Goal: Task Accomplishment & Management: Complete application form

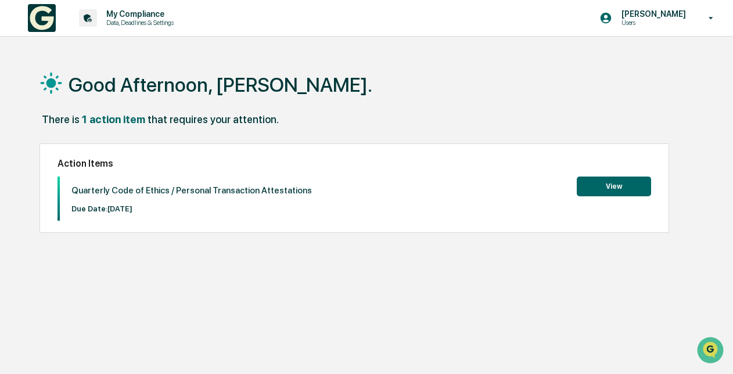
click at [614, 182] on button "View" at bounding box center [614, 187] width 74 height 20
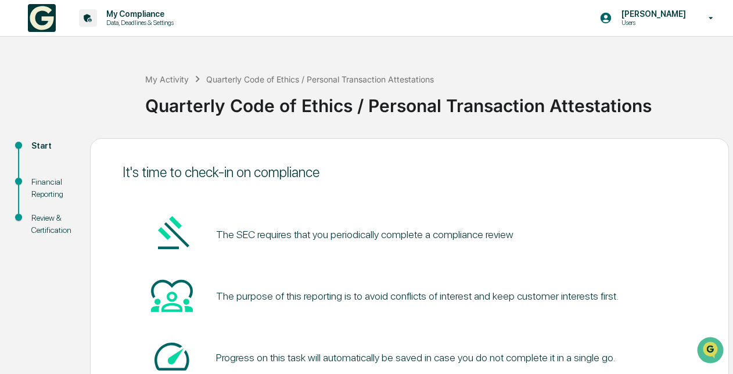
scroll to position [94, 0]
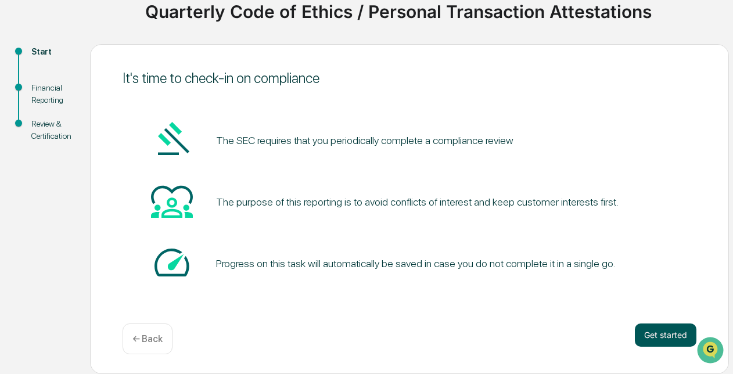
click at [664, 337] on button "Get started" at bounding box center [666, 335] width 62 height 23
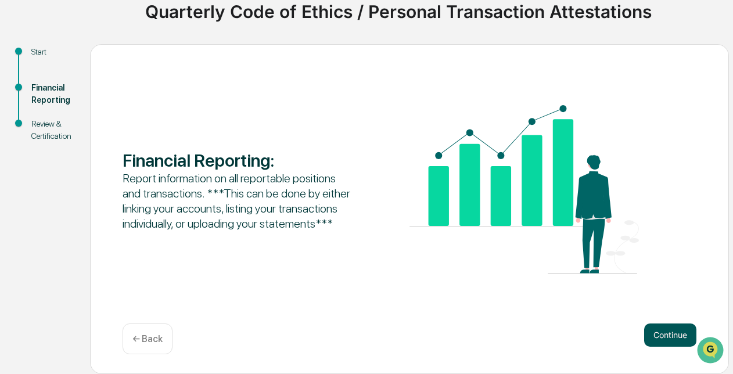
click at [667, 339] on button "Continue" at bounding box center [670, 335] width 52 height 23
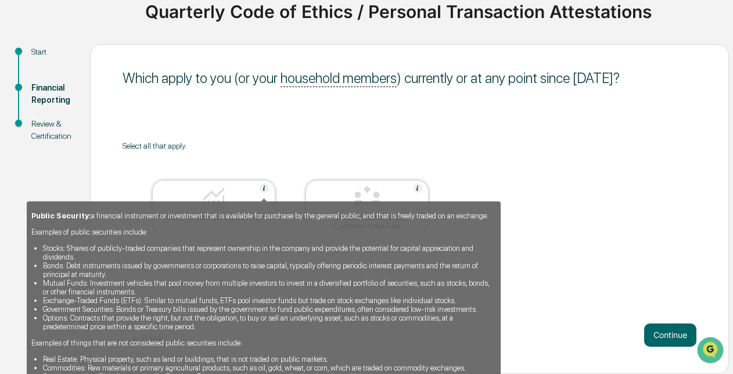
click at [263, 188] on img at bounding box center [264, 188] width 9 height 9
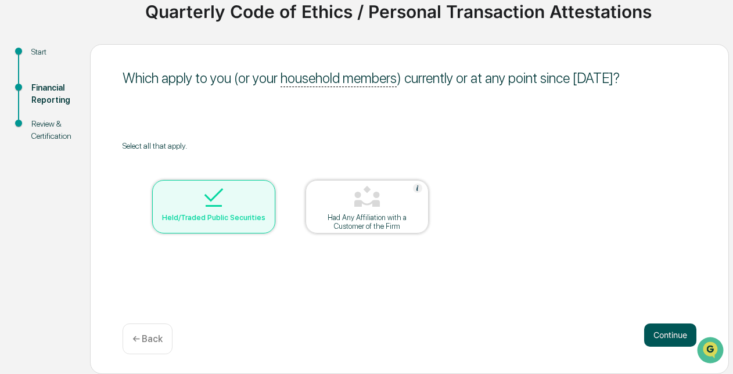
click at [675, 336] on button "Continue" at bounding box center [670, 335] width 52 height 23
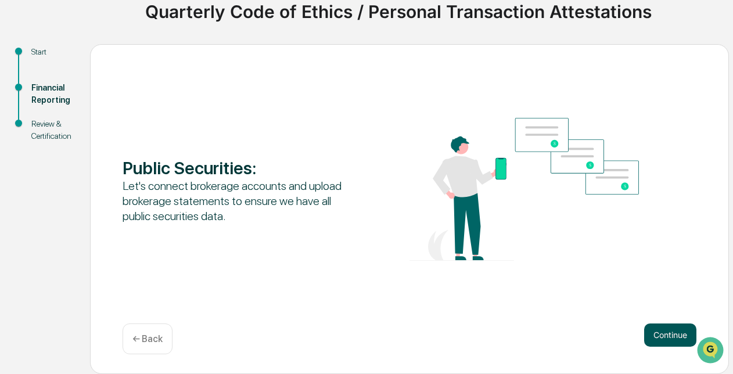
click at [659, 333] on button "Continue" at bounding box center [670, 335] width 52 height 23
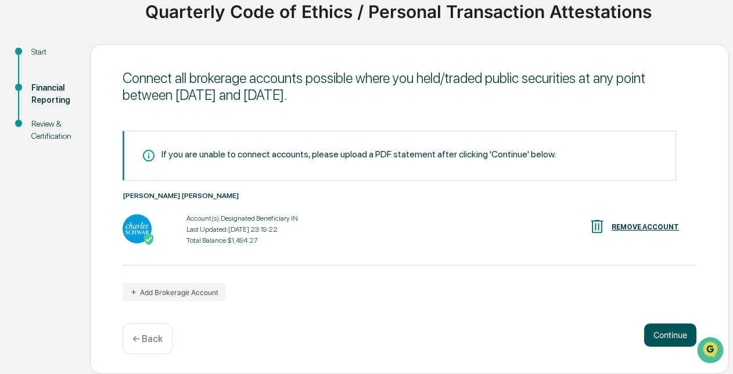
click at [663, 331] on button "Continue" at bounding box center [670, 335] width 52 height 23
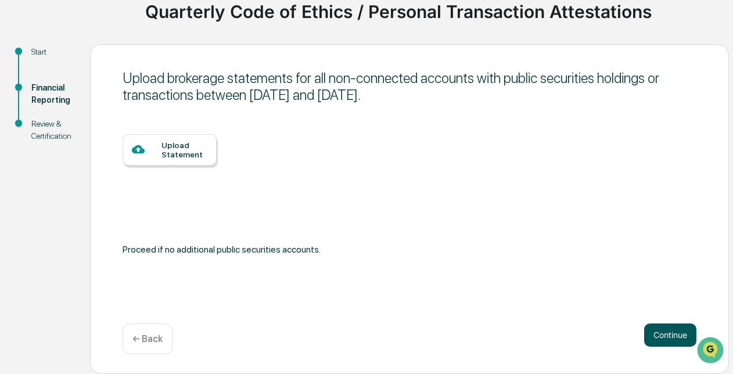
click at [672, 335] on button "Continue" at bounding box center [670, 335] width 52 height 23
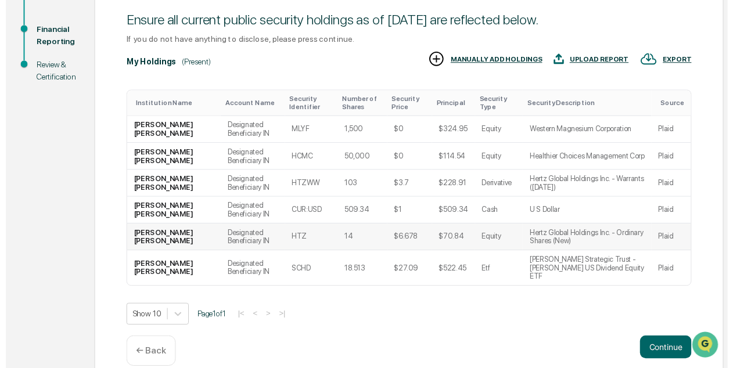
scroll to position [167, 0]
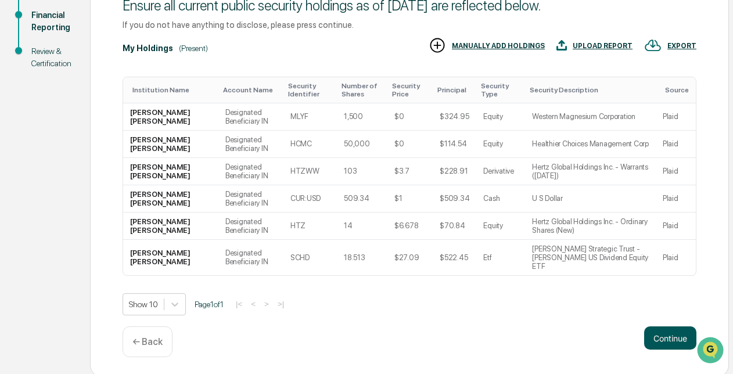
click at [680, 340] on button "Continue" at bounding box center [670, 337] width 52 height 23
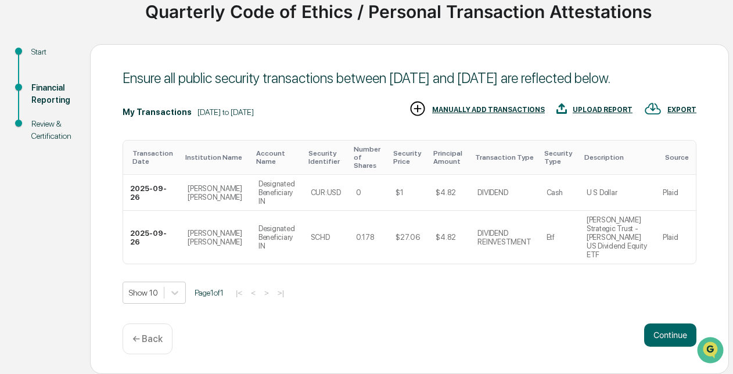
scroll to position [94, 0]
click at [662, 339] on button "Continue" at bounding box center [670, 335] width 52 height 23
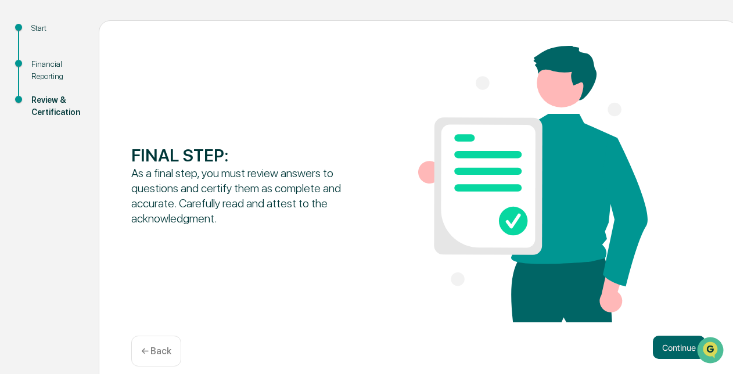
scroll to position [131, 0]
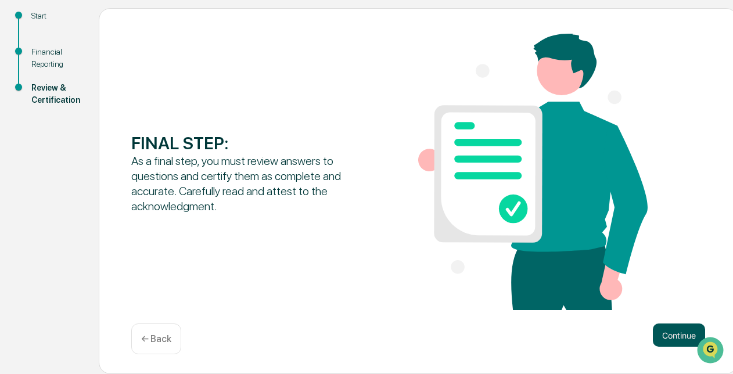
click at [678, 329] on button "Continue" at bounding box center [679, 335] width 52 height 23
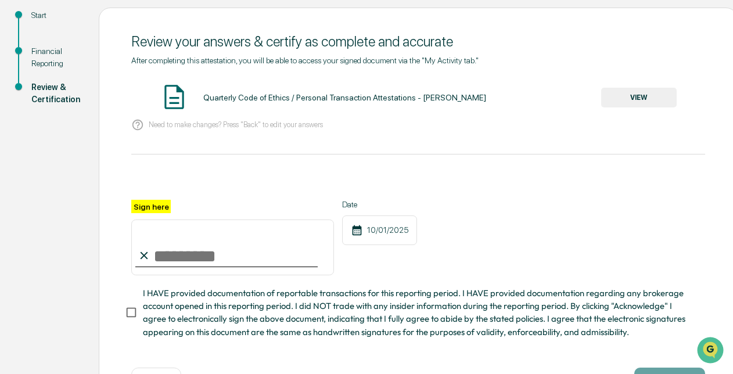
click at [175, 264] on input "Sign here" at bounding box center [232, 248] width 203 height 56
type input "*"
type input "*********"
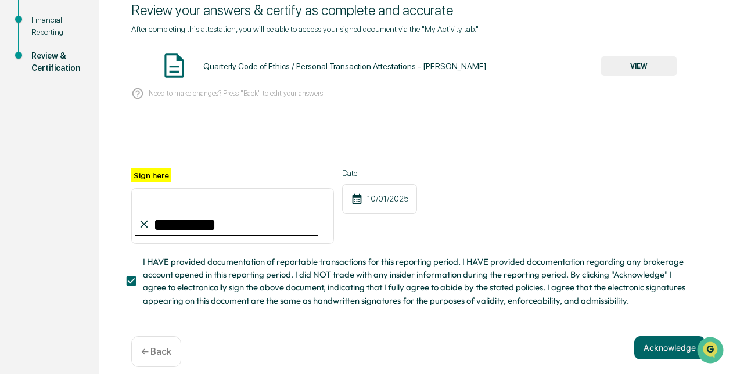
scroll to position [179, 0]
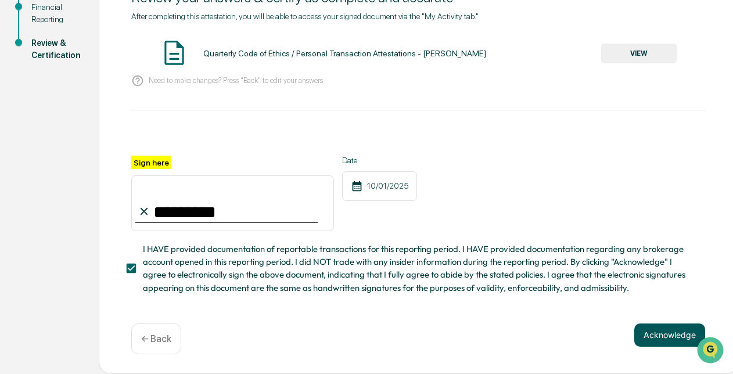
click at [671, 342] on button "Acknowledge" at bounding box center [669, 335] width 71 height 23
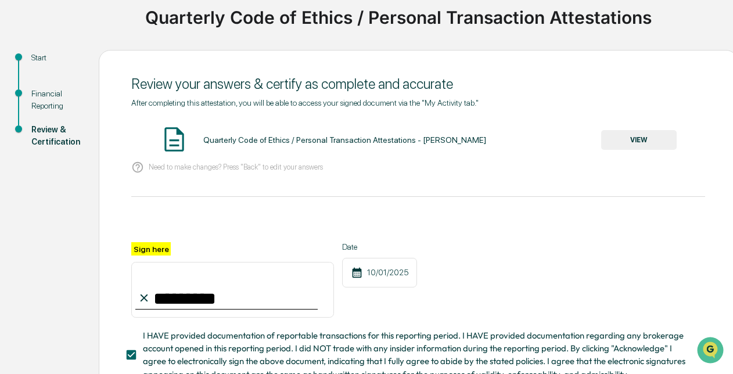
scroll to position [63, 0]
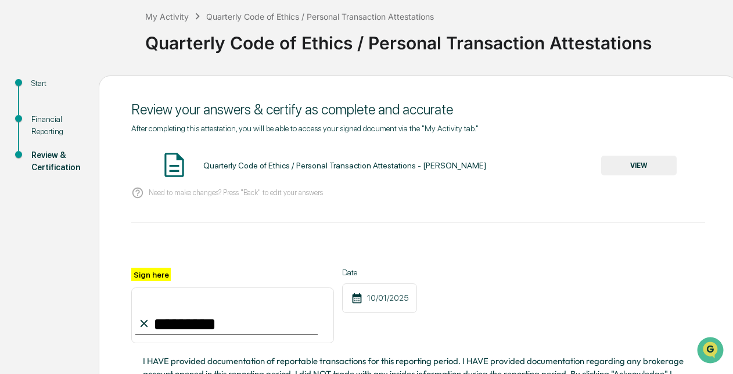
click at [647, 170] on button "VIEW" at bounding box center [639, 166] width 76 height 20
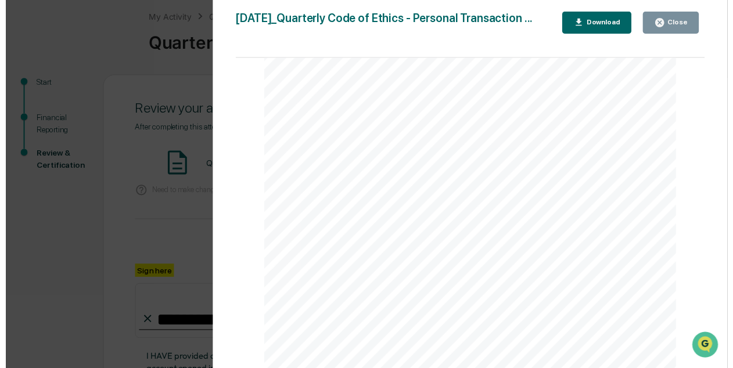
scroll to position [193, 0]
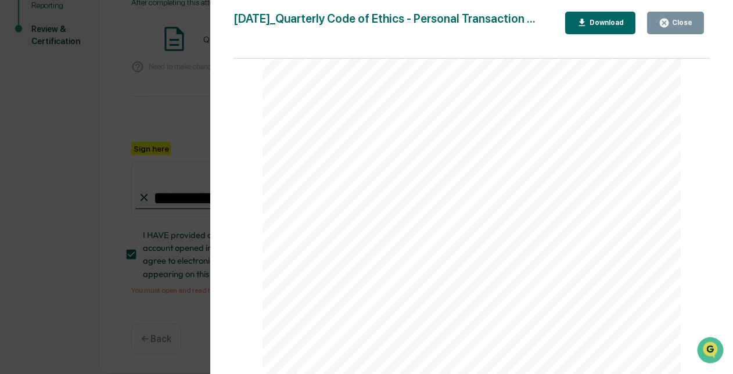
click at [674, 19] on div "Close" at bounding box center [681, 23] width 23 height 8
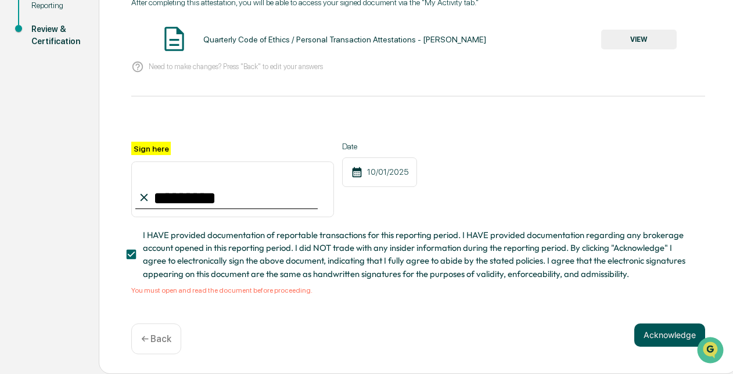
click at [659, 338] on button "Acknowledge" at bounding box center [669, 335] width 71 height 23
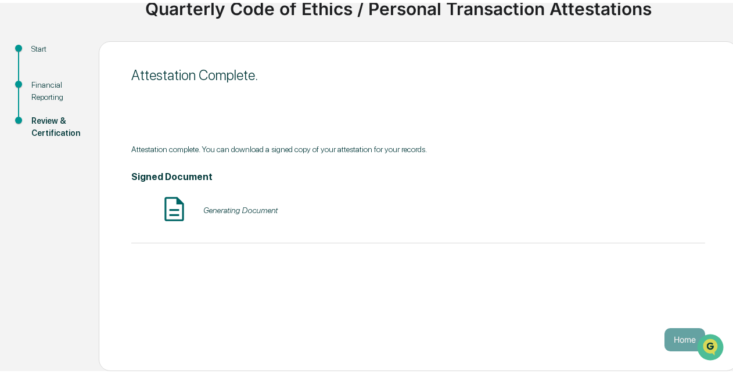
scroll to position [94, 0]
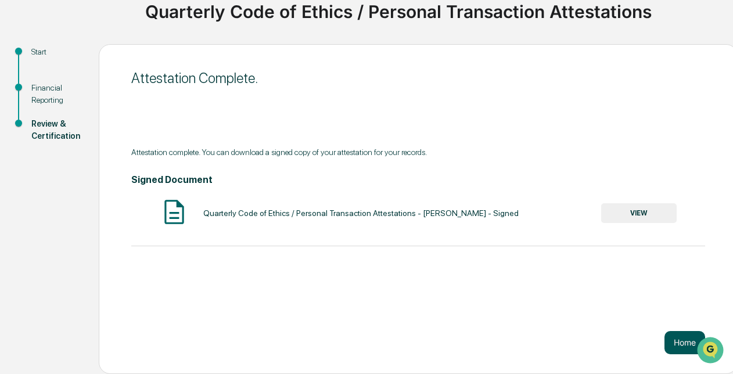
click at [676, 344] on button "Home" at bounding box center [684, 342] width 41 height 23
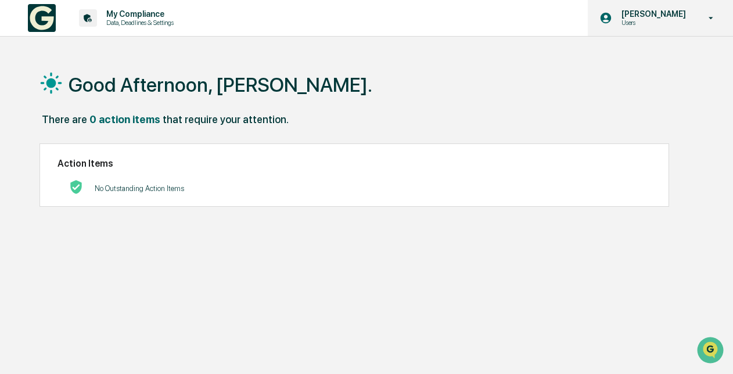
click at [708, 26] on div "[PERSON_NAME] Users" at bounding box center [660, 18] width 145 height 36
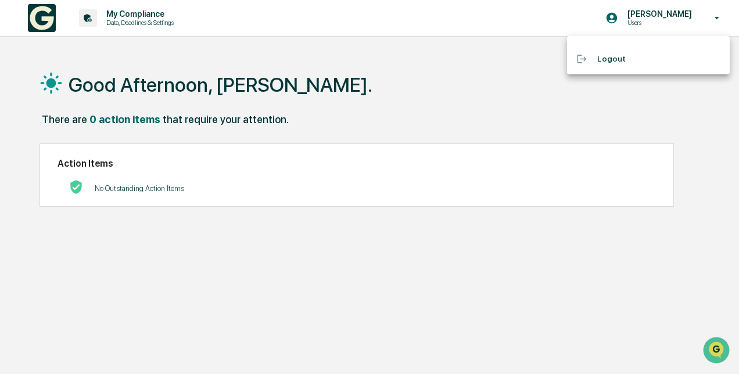
click at [610, 61] on li "Logout" at bounding box center [648, 58] width 163 height 21
